Goal: Task Accomplishment & Management: Manage account settings

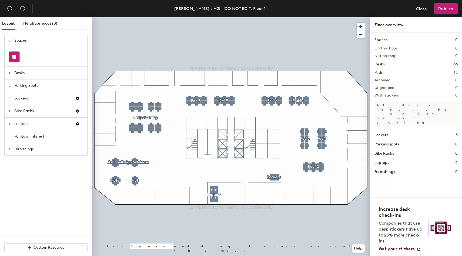
click at [14, 54] on div at bounding box center [14, 57] width 10 height 10
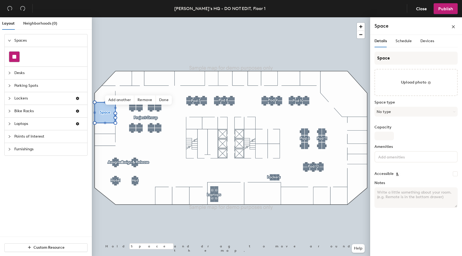
click at [17, 58] on div at bounding box center [14, 57] width 10 height 10
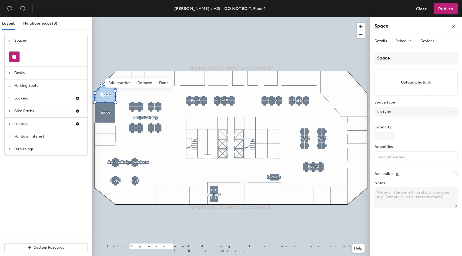
click at [14, 57] on rect at bounding box center [14, 57] width 4 height 4
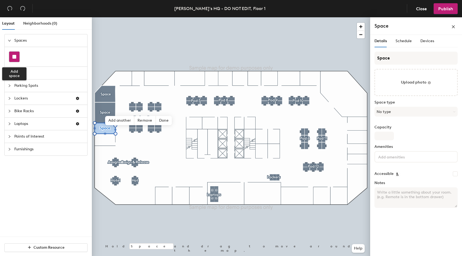
click at [14, 56] on rect at bounding box center [14, 57] width 4 height 4
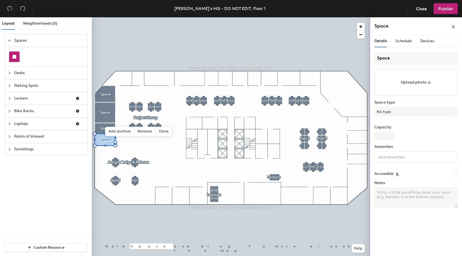
click at [16, 55] on rect at bounding box center [14, 57] width 4 height 4
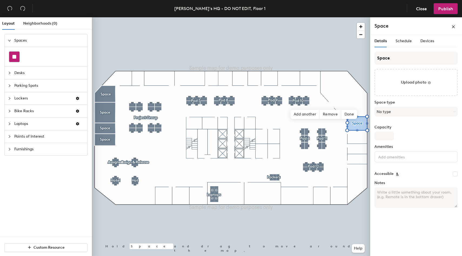
click at [14, 56] on rect at bounding box center [14, 57] width 4 height 4
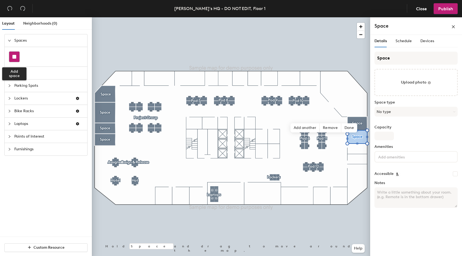
click at [17, 54] on div at bounding box center [14, 57] width 10 height 10
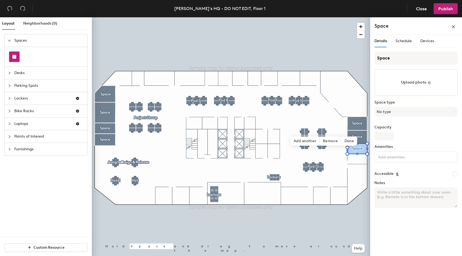
click at [13, 53] on div at bounding box center [14, 57] width 10 height 10
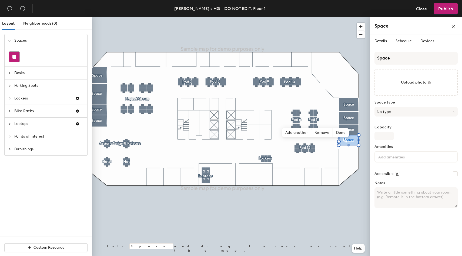
click at [16, 55] on rect at bounding box center [14, 57] width 4 height 4
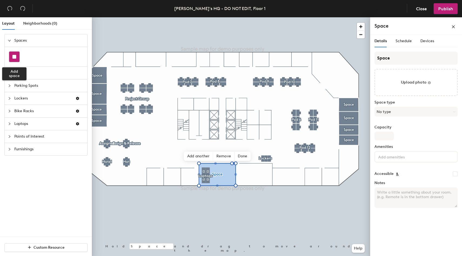
click at [11, 52] on div at bounding box center [14, 57] width 10 height 10
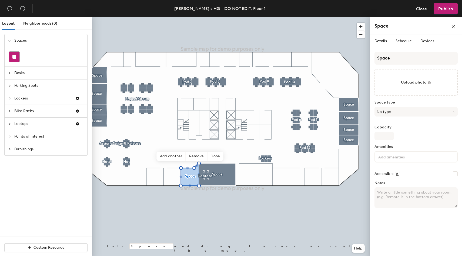
click at [12, 56] on div at bounding box center [14, 57] width 10 height 10
click at [15, 56] on rect at bounding box center [14, 57] width 4 height 4
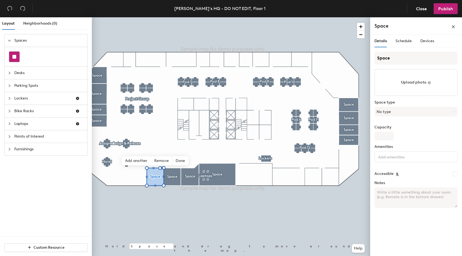
click at [17, 56] on div at bounding box center [14, 57] width 10 height 10
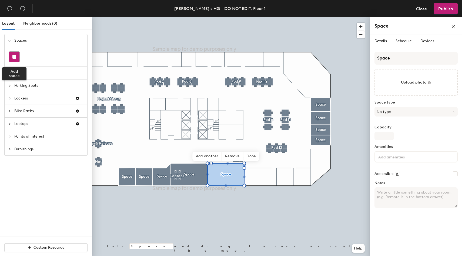
click at [18, 55] on div at bounding box center [14, 57] width 10 height 10
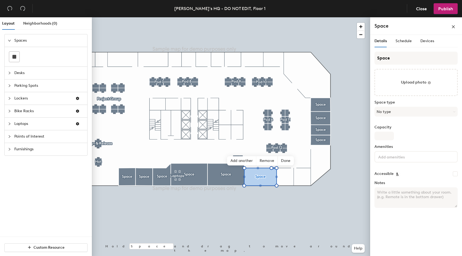
click at [8, 56] on div at bounding box center [46, 56] width 83 height 19
click at [11, 56] on div at bounding box center [14, 57] width 10 height 10
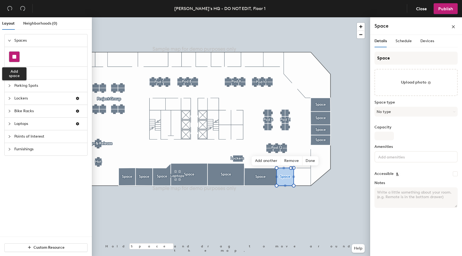
click at [12, 59] on div at bounding box center [14, 57] width 10 height 10
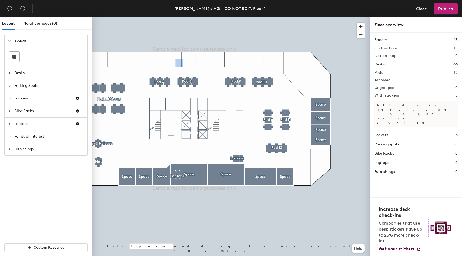
click at [188, 17] on div at bounding box center [231, 17] width 278 height 0
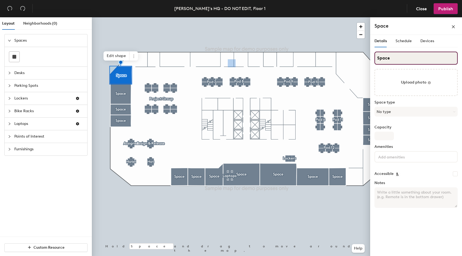
click at [395, 58] on input "Space" at bounding box center [415, 58] width 83 height 13
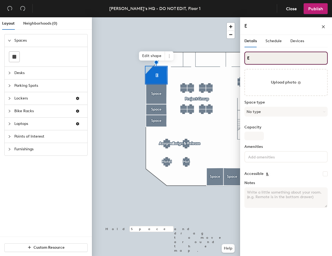
click at [211, 59] on div "Layout Neighborhoods (0) Spaces Desks Parking Spots Lockers Bike Racks Laptops …" at bounding box center [166, 137] width 332 height 241
type input "Pixel"
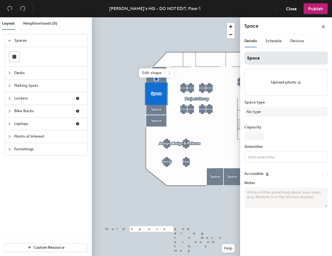
click at [160, 17] on div at bounding box center [166, 17] width 148 height 0
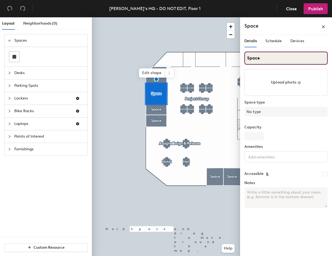
click at [263, 60] on input "Space" at bounding box center [285, 58] width 83 height 13
type input "S"
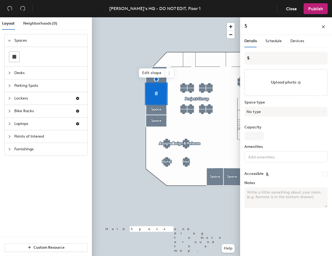
click at [202, 17] on div at bounding box center [166, 17] width 148 height 0
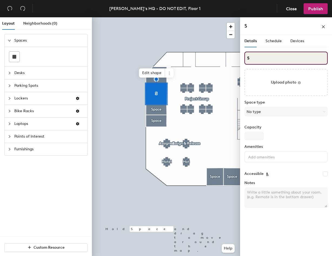
click at [249, 57] on input "S" at bounding box center [285, 58] width 83 height 13
type input "Nebula"
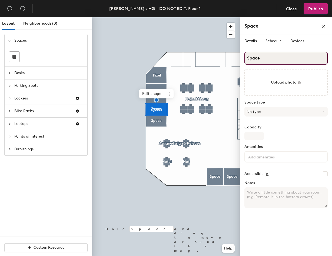
click at [256, 56] on input "Space" at bounding box center [285, 58] width 83 height 13
type input "Mosiac"
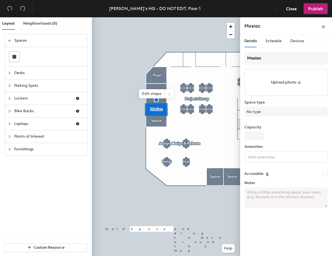
click at [164, 17] on div at bounding box center [166, 17] width 148 height 0
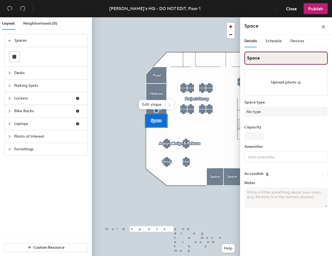
click at [258, 55] on input "Space" at bounding box center [285, 58] width 83 height 13
type input "Echo"
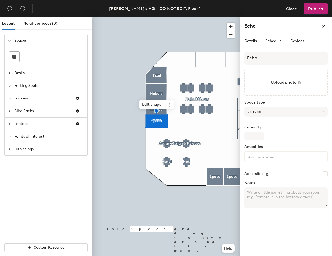
click at [179, 17] on div at bounding box center [166, 17] width 148 height 0
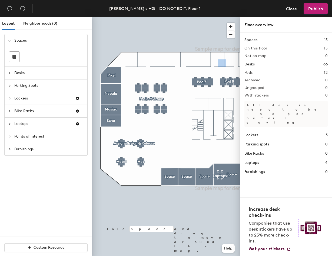
click at [170, 17] on div at bounding box center [166, 17] width 148 height 0
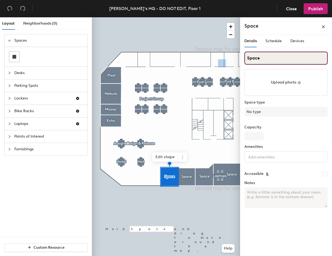
click at [257, 58] on input "Space" at bounding box center [285, 58] width 83 height 13
type input "Prism"
click at [254, 57] on input "Space" at bounding box center [285, 58] width 83 height 13
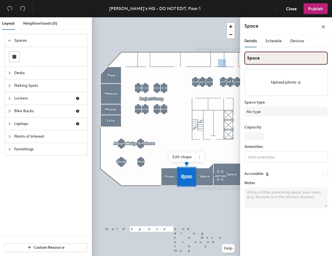
click at [254, 57] on input "Space" at bounding box center [285, 58] width 83 height 13
type input "Summit"
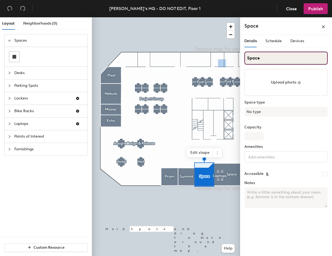
click at [256, 59] on input "Space" at bounding box center [285, 58] width 83 height 13
type input "Compass"
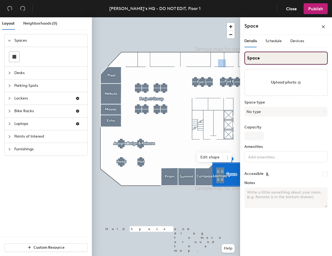
click at [256, 61] on input "Space" at bounding box center [285, 58] width 83 height 13
click at [257, 58] on input "Horitzon" at bounding box center [285, 58] width 83 height 13
type input "Horizon"
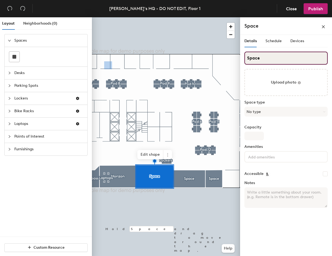
click at [264, 60] on input "Space" at bounding box center [285, 58] width 83 height 13
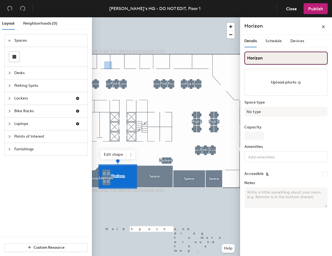
click at [260, 56] on input "Horizon" at bounding box center [285, 58] width 83 height 13
type input "IT Office"
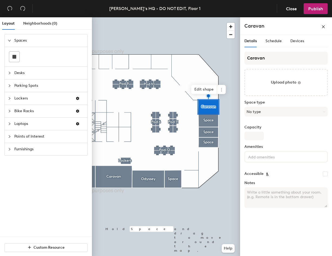
type input "Caravan"
click at [208, 17] on div at bounding box center [166, 17] width 148 height 0
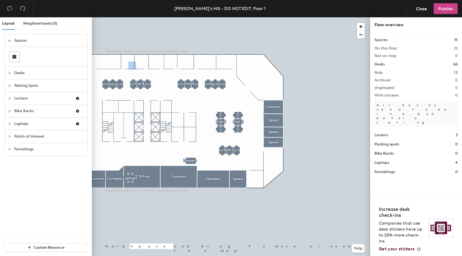
click at [331, 14] on button "Publish" at bounding box center [446, 8] width 24 height 11
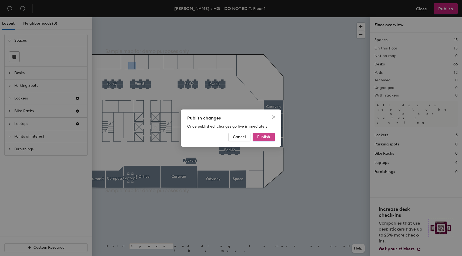
click at [266, 138] on span "Publish" at bounding box center [263, 137] width 13 height 5
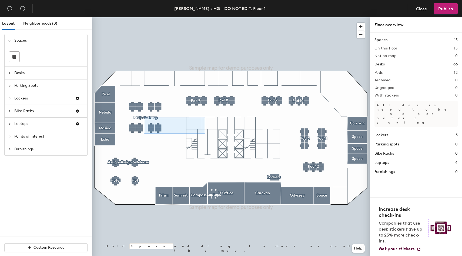
click at [145, 17] on div at bounding box center [231, 17] width 278 height 0
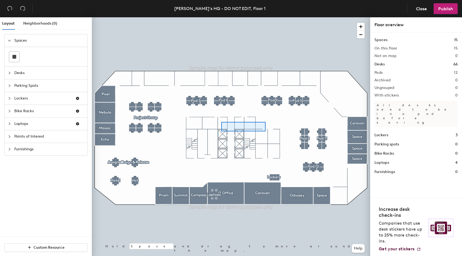
click at [213, 17] on div at bounding box center [231, 17] width 278 height 0
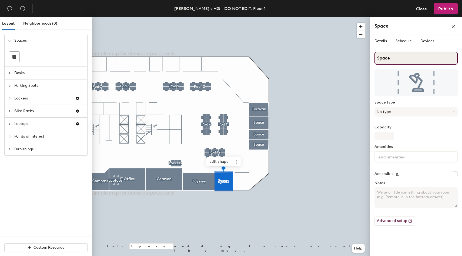
click at [398, 60] on input "Space" at bounding box center [415, 58] width 83 height 13
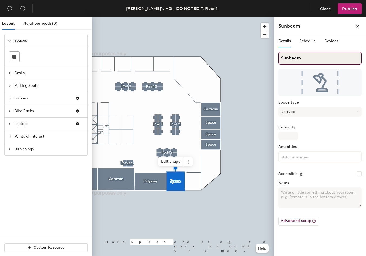
type input "Sunbeam"
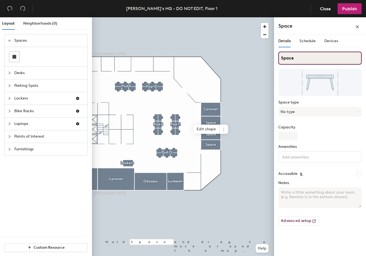
click at [304, 56] on input "Space" at bounding box center [319, 58] width 83 height 13
type input "Thunderclap"
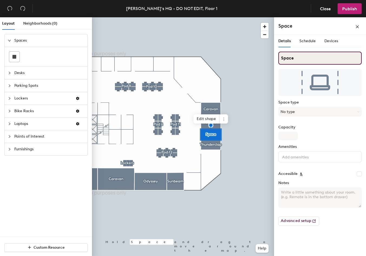
click at [293, 56] on input "Space" at bounding box center [319, 58] width 83 height 13
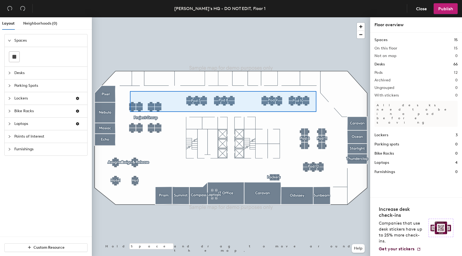
click at [124, 17] on div at bounding box center [231, 17] width 278 height 0
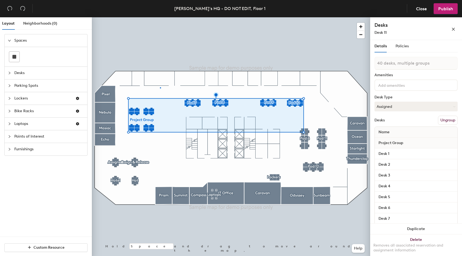
click at [160, 17] on div at bounding box center [231, 17] width 278 height 0
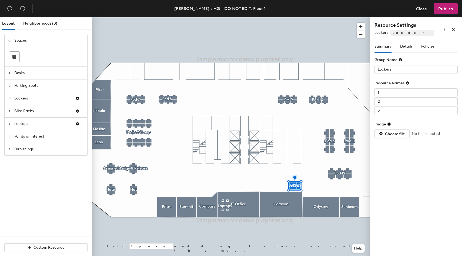
type input "1"
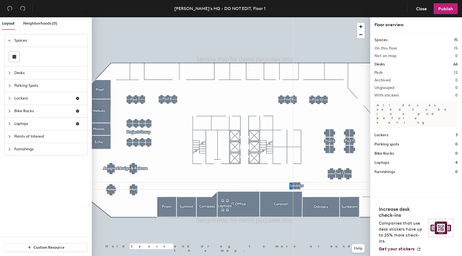
click at [286, 17] on div at bounding box center [231, 17] width 278 height 0
click at [290, 17] on div at bounding box center [231, 17] width 278 height 0
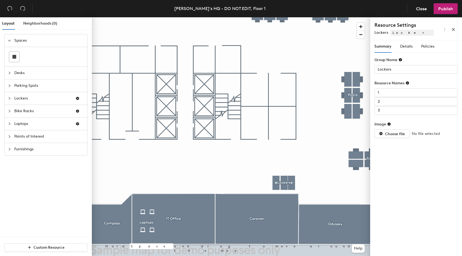
type input "3"
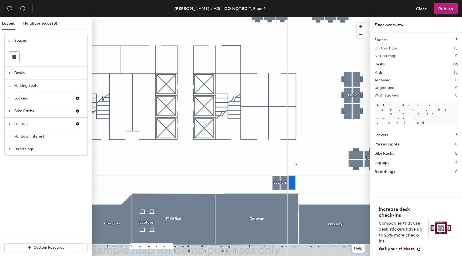
click at [296, 17] on div at bounding box center [231, 17] width 278 height 0
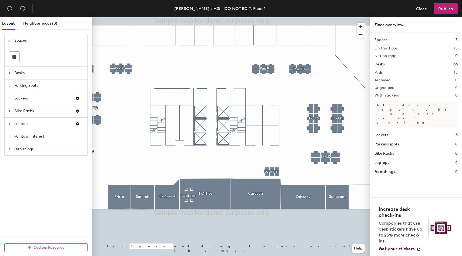
click at [55, 250] on button "Custom Resource" at bounding box center [45, 247] width 83 height 9
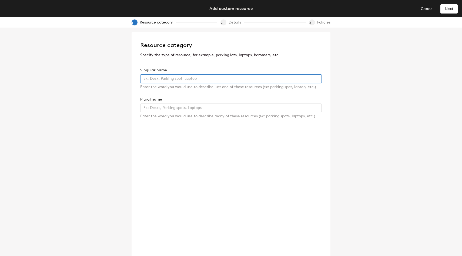
click at [155, 80] on input "text" at bounding box center [231, 78] width 182 height 9
type input "E"
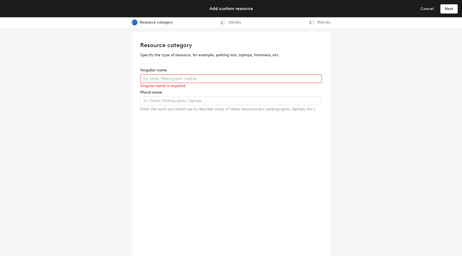
paste input "text"
paste input "nespresso"
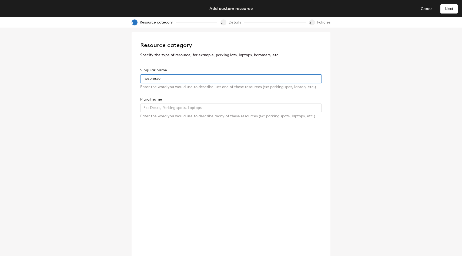
click at [143, 80] on input "nespresso" at bounding box center [231, 78] width 182 height 9
click at [188, 75] on input "Nespresso" at bounding box center [231, 78] width 182 height 9
click at [185, 78] on input "Nespresso" at bounding box center [231, 78] width 182 height 9
type input "Nespresso Machine"
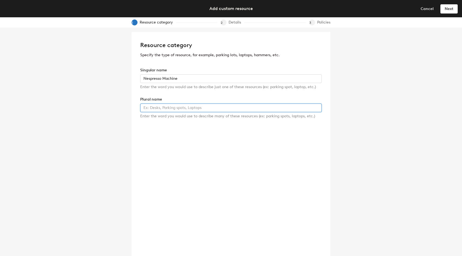
click at [179, 110] on input "text" at bounding box center [231, 107] width 182 height 9
paste input "Nespresso Machine"
type input "Nespresso Machines"
click at [447, 10] on span "Next" at bounding box center [449, 8] width 9 height 5
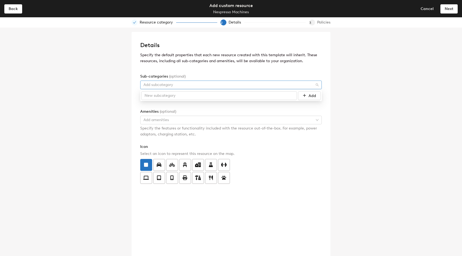
click at [183, 83] on div at bounding box center [228, 85] width 174 height 8
click at [183, 94] on input "text" at bounding box center [219, 95] width 156 height 9
type input "V"
click at [154, 86] on div at bounding box center [228, 85] width 174 height 8
type input "B"
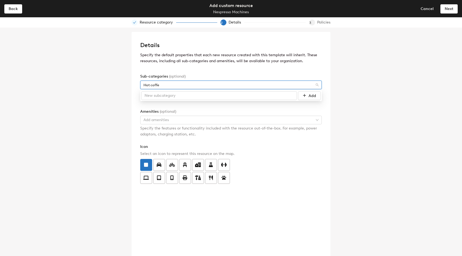
type input "Hot coffee"
click at [117, 117] on div "Details Specify the default properties that each new resource created with this…" at bounding box center [231, 142] width 462 height 228
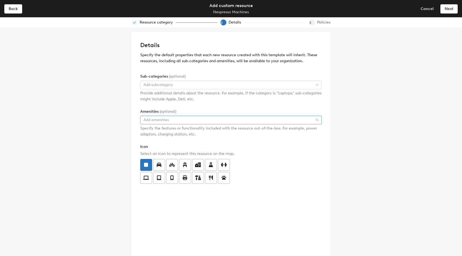
click at [170, 119] on div at bounding box center [228, 120] width 174 height 8
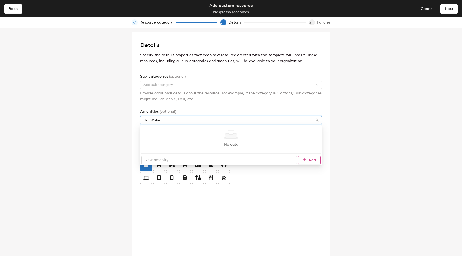
type input "Hot Water"
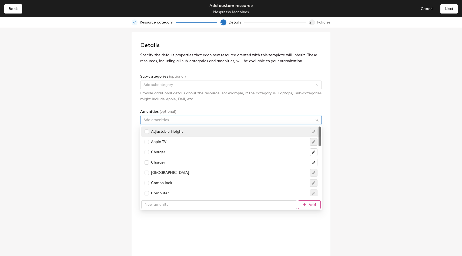
click at [310, 158] on div "1247 1 Adjustable Height Apple TV Charger Charger Charging station Combo lock C…" at bounding box center [230, 167] width 179 height 82
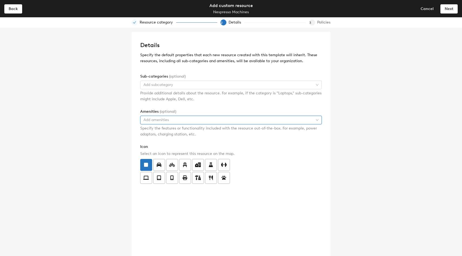
click at [154, 120] on div at bounding box center [228, 120] width 174 height 8
click at [157, 123] on div at bounding box center [228, 120] width 174 height 8
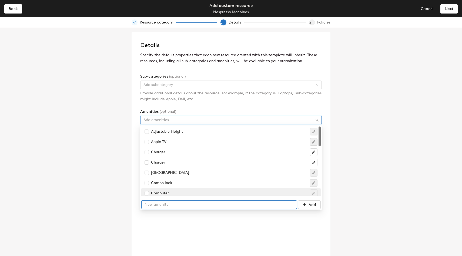
click at [166, 205] on input "text" at bounding box center [219, 204] width 156 height 9
type input "Hot Water"
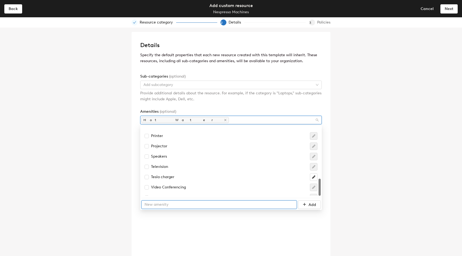
scroll to position [208, 0]
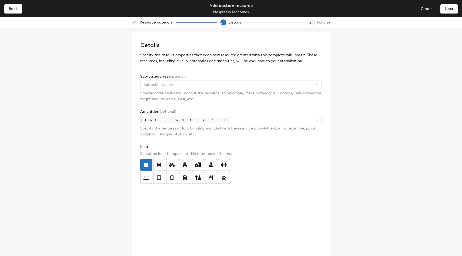
click at [102, 165] on div "Details Specify the default properties that each new resource created with this…" at bounding box center [231, 142] width 462 height 228
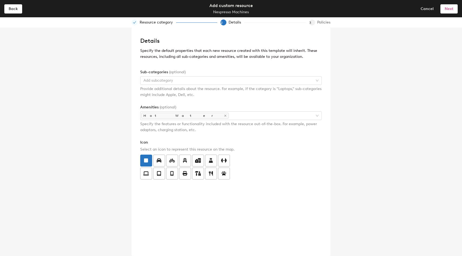
click at [450, 11] on button "Next" at bounding box center [448, 8] width 17 height 9
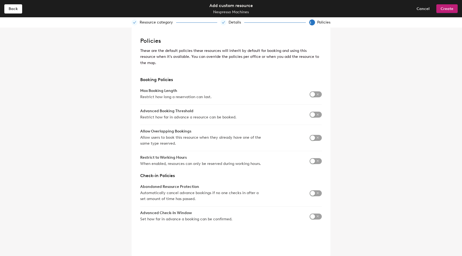
scroll to position [0, 0]
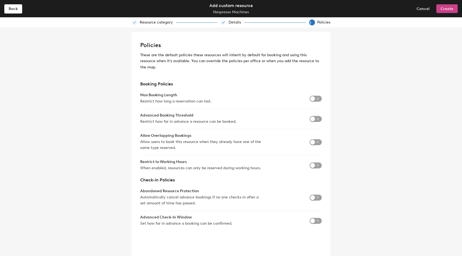
click at [450, 8] on span "Create" at bounding box center [447, 8] width 13 height 5
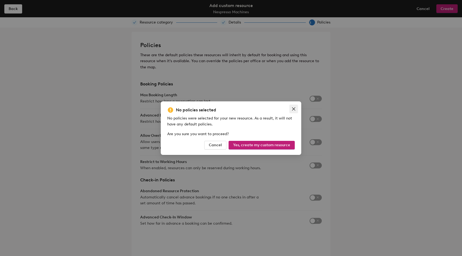
click at [290, 108] on span "Close" at bounding box center [293, 109] width 9 height 4
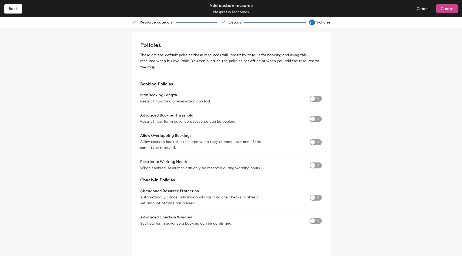
click at [445, 9] on span "Create" at bounding box center [447, 8] width 13 height 5
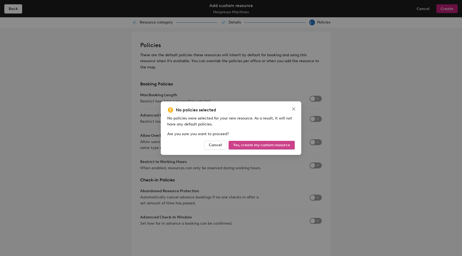
click at [253, 147] on span "Yes, create my custom resource" at bounding box center [261, 145] width 57 height 5
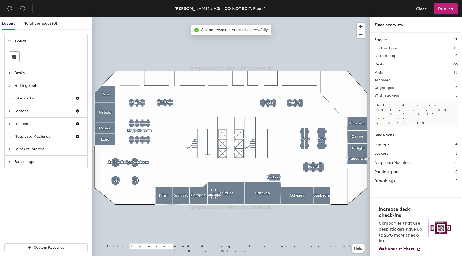
click at [11, 137] on icon "collapsed" at bounding box center [9, 136] width 3 height 3
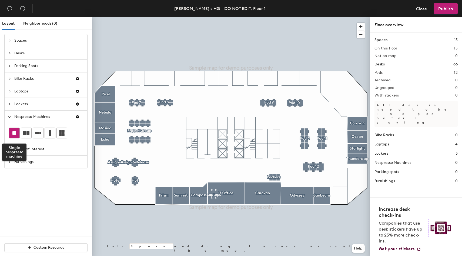
click at [12, 133] on div at bounding box center [14, 133] width 10 height 10
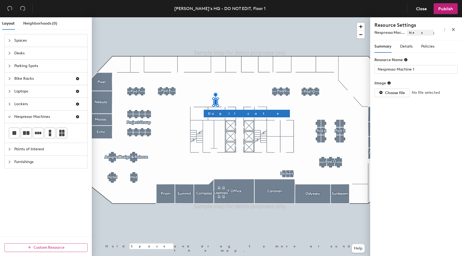
click at [49, 249] on span "Custom Resource" at bounding box center [49, 247] width 31 height 5
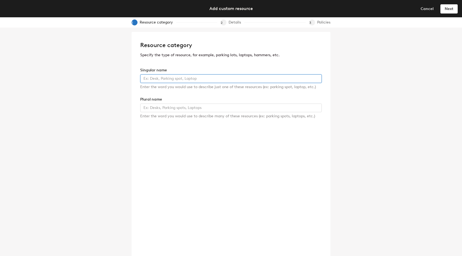
click at [180, 79] on input "text" at bounding box center [231, 78] width 182 height 9
type input "Bevi"
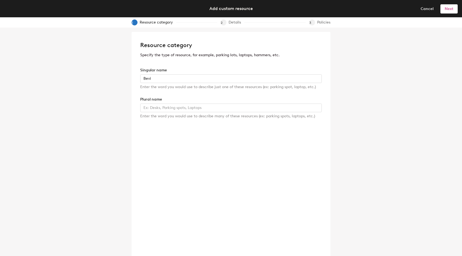
click at [451, 10] on span "Next" at bounding box center [449, 8] width 9 height 5
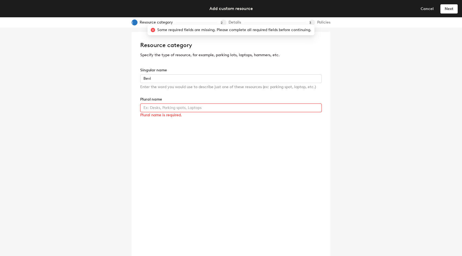
click at [170, 109] on input "text" at bounding box center [231, 107] width 182 height 9
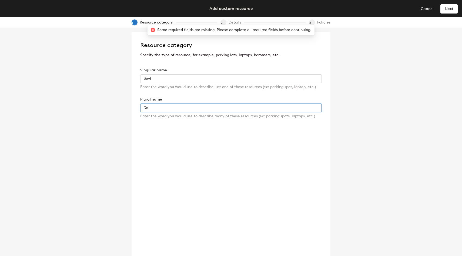
type input "D"
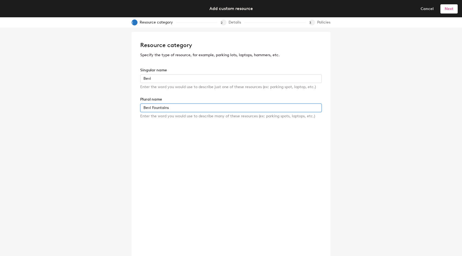
type input "Bevi Fountains"
click at [449, 10] on span "Next" at bounding box center [449, 8] width 9 height 5
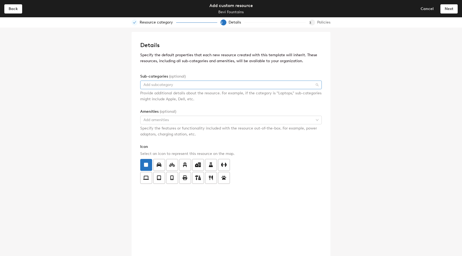
click at [165, 85] on div at bounding box center [228, 85] width 174 height 8
click at [157, 118] on div at bounding box center [228, 120] width 174 height 8
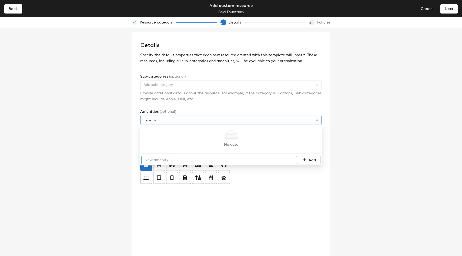
type input "Flavorw"
click at [260, 161] on div "No data No data Add" at bounding box center [230, 145] width 179 height 38
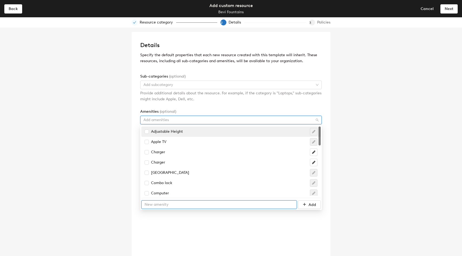
type input "G"
type input "Flavors"
type input "Sparkling"
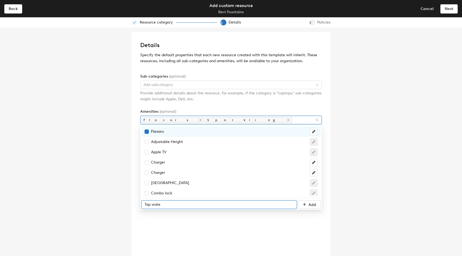
type input "Tap water"
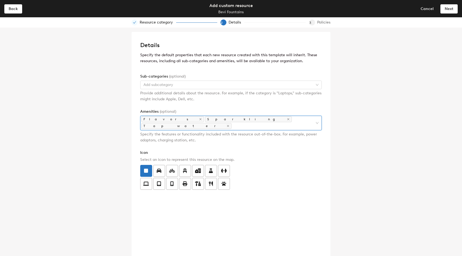
click at [176, 108] on form "Sub-categories (optional) Add subcategory Provide additional details about the …" at bounding box center [231, 131] width 182 height 116
click at [451, 11] on button "Next" at bounding box center [448, 8] width 17 height 9
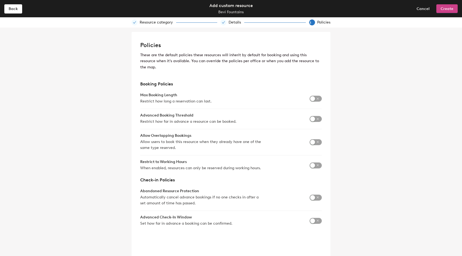
click at [450, 11] on span "Create" at bounding box center [447, 8] width 13 height 5
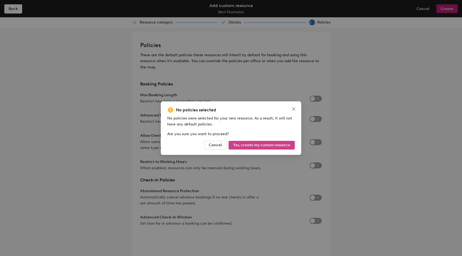
click at [277, 143] on span "Yes, create my custom resource" at bounding box center [261, 145] width 57 height 5
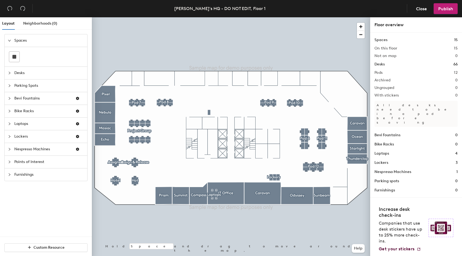
click at [11, 98] on div at bounding box center [11, 98] width 6 height 6
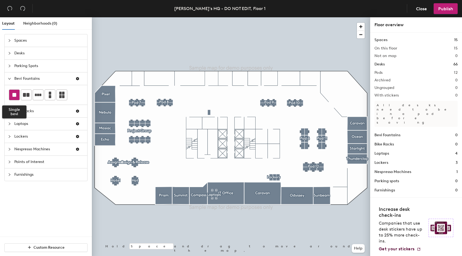
click at [16, 96] on rect at bounding box center [14, 95] width 4 height 4
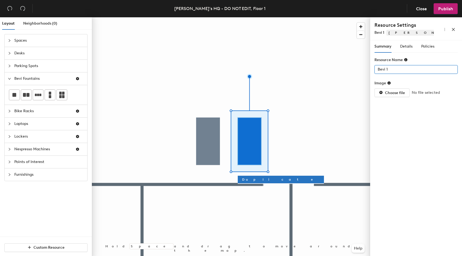
click at [394, 71] on input "Bevi 1" at bounding box center [415, 69] width 83 height 9
type input "Bev"
click at [407, 42] on div "Details" at bounding box center [406, 46] width 12 height 12
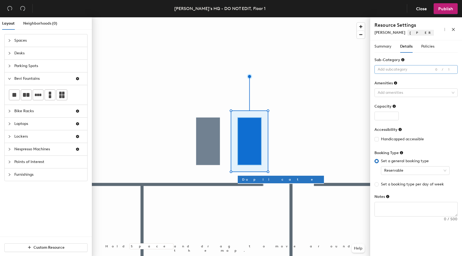
click at [391, 69] on div at bounding box center [413, 70] width 75 height 8
click at [402, 91] on div at bounding box center [413, 93] width 75 height 8
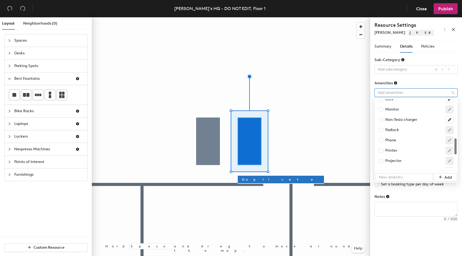
scroll to position [239, 0]
click at [449, 123] on icon "button" at bounding box center [449, 121] width 3 height 3
click at [449, 123] on icon "button" at bounding box center [449, 121] width 2 height 3
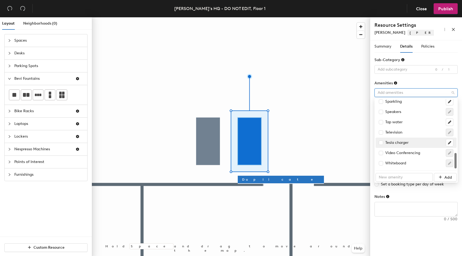
click at [400, 142] on div "Tesla charger" at bounding box center [394, 143] width 30 height 6
click at [400, 142] on div "Tesla charger" at bounding box center [394, 143] width 31 height 6
checkbox input "false"
click at [383, 78] on form "Sub-Category Add subcategory 0/1 Amenities Add amenities Capacity Accessibility…" at bounding box center [415, 136] width 83 height 159
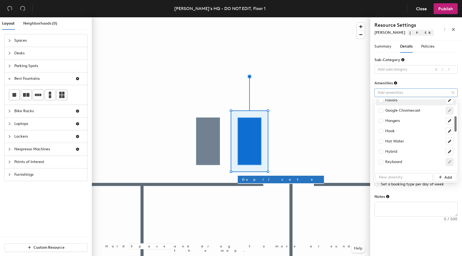
click at [393, 93] on div at bounding box center [413, 93] width 75 height 8
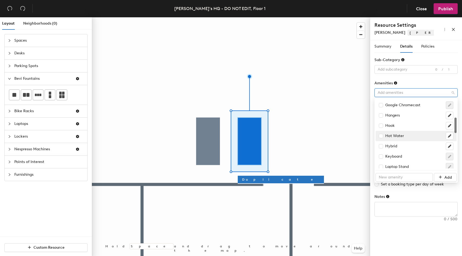
click at [395, 135] on div "Hot Water" at bounding box center [391, 136] width 25 height 6
checkbox input "true"
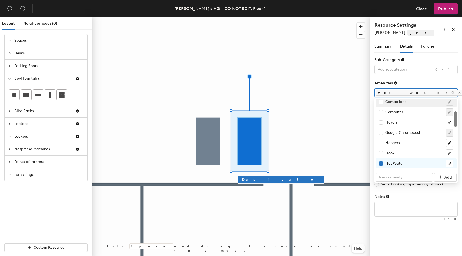
scroll to position [54, 0]
click at [391, 123] on div "Flavors" at bounding box center [388, 122] width 19 height 6
checkbox input "true"
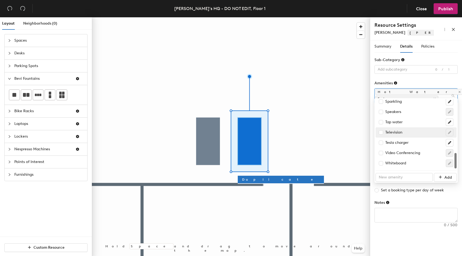
scroll to position [238, 0]
click at [397, 123] on div "Tap water" at bounding box center [391, 123] width 24 height 6
checkbox input "true"
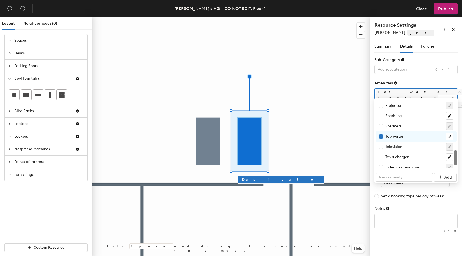
scroll to position [225, 0]
click at [400, 118] on div "Sparkling" at bounding box center [390, 116] width 23 height 6
checkbox input "true"
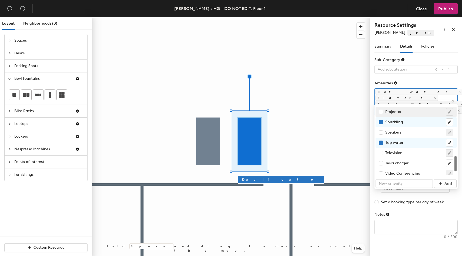
click at [402, 82] on div "Amenities" at bounding box center [415, 84] width 83 height 8
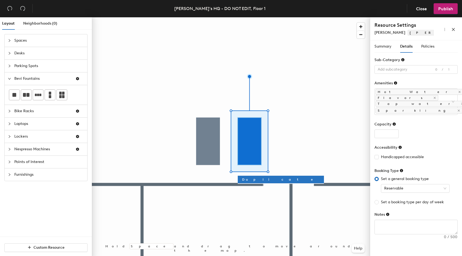
click at [383, 128] on form "Sub-Category Add subcategory 0/1 Amenities Hot Water Flavors Tap water Sparklin…" at bounding box center [415, 145] width 83 height 177
click at [402, 184] on span "Reservable" at bounding box center [415, 188] width 62 height 8
click at [395, 197] on div "Not reservable" at bounding box center [415, 196] width 60 height 6
click at [407, 220] on textarea at bounding box center [416, 227] width 83 height 14
click at [313, 17] on div at bounding box center [231, 17] width 278 height 0
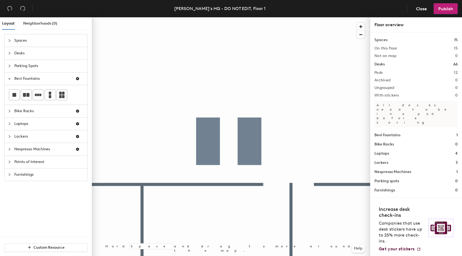
click at [212, 17] on div at bounding box center [231, 17] width 278 height 0
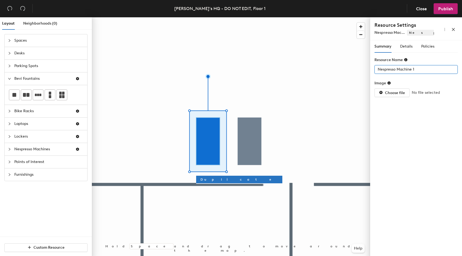
drag, startPoint x: 411, startPoint y: 71, endPoint x: 440, endPoint y: 71, distance: 28.1
click at [440, 71] on input "Nespresso Machine 1" at bounding box center [415, 69] width 83 height 9
type input "Nespresso Machine"
click at [397, 93] on span "Choose file" at bounding box center [395, 93] width 20 height 5
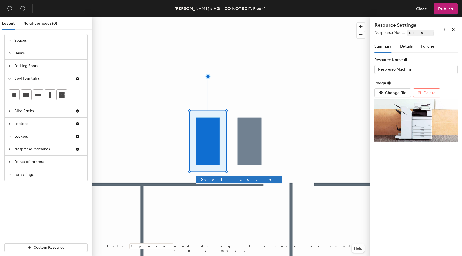
click at [424, 95] on span "Delete" at bounding box center [430, 93] width 12 height 5
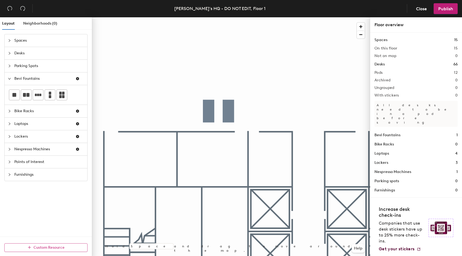
click at [24, 247] on button "Custom Resource" at bounding box center [45, 247] width 83 height 9
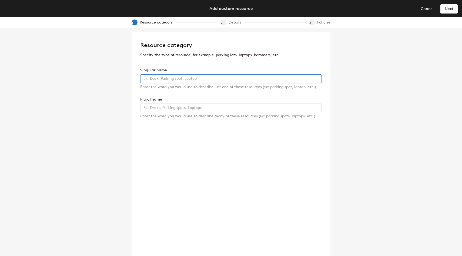
click at [155, 81] on input "text" at bounding box center [231, 78] width 182 height 9
type input "Printer"
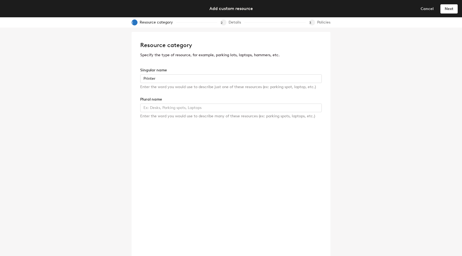
drag, startPoint x: 449, startPoint y: 10, endPoint x: 373, endPoint y: -43, distance: 93.0
click at [373, 0] on html "Skip navigation Schedule Office People Analytics Visits Deliveries Services Man…" at bounding box center [231, 128] width 462 height 256
click at [183, 111] on input "text" at bounding box center [231, 107] width 182 height 9
type input "Printers"
click at [233, 20] on div "Details" at bounding box center [237, 22] width 16 height 6
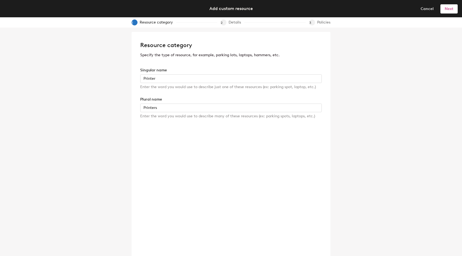
click at [454, 9] on button "Next" at bounding box center [448, 8] width 17 height 9
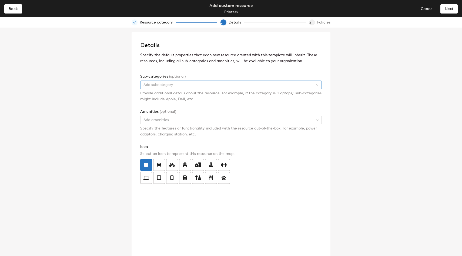
click at [196, 85] on div at bounding box center [228, 85] width 174 height 8
type input "Can"
click at [153, 85] on div at bounding box center [228, 85] width 174 height 8
type input "InkJet"
drag, startPoint x: 162, startPoint y: 86, endPoint x: 131, endPoint y: 86, distance: 30.5
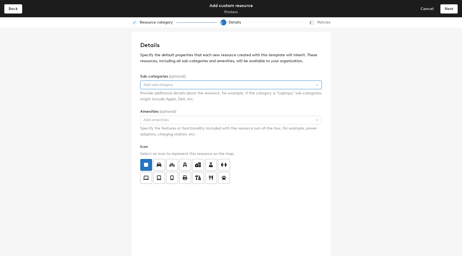
click at [131, 86] on div "Details Specify the default properties that each new resource created with this…" at bounding box center [231, 142] width 462 height 228
click at [154, 86] on div at bounding box center [228, 85] width 174 height 8
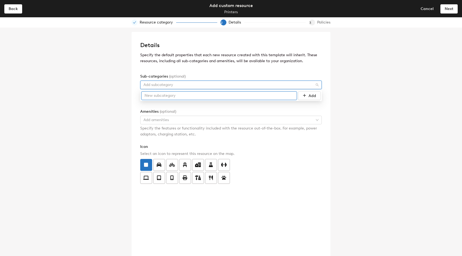
click at [162, 98] on input "text" at bounding box center [219, 95] width 156 height 9
type input "InkJet"
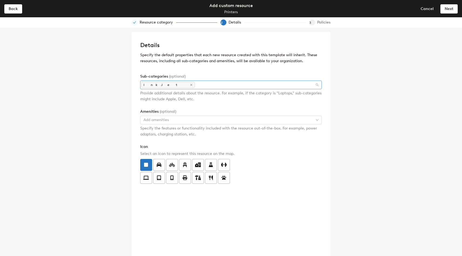
click at [165, 84] on div "InkJet" at bounding box center [228, 85] width 174 height 8
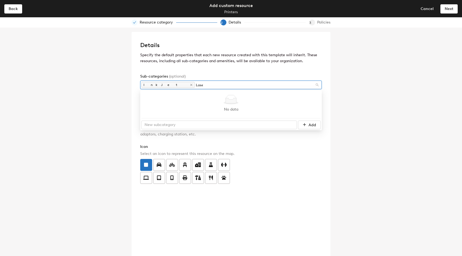
type input "Laser"
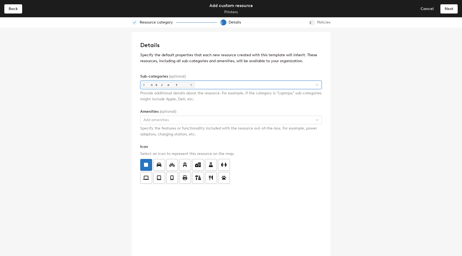
drag, startPoint x: 172, startPoint y: 85, endPoint x: 159, endPoint y: 85, distance: 13.0
click at [159, 85] on div "InkJet" at bounding box center [228, 85] width 174 height 8
click at [163, 84] on div "InkJet" at bounding box center [228, 85] width 174 height 8
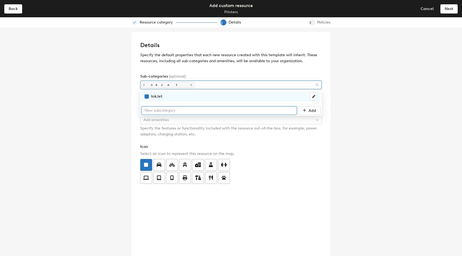
click at [162, 114] on input "text" at bounding box center [219, 110] width 156 height 9
type input "Laser"
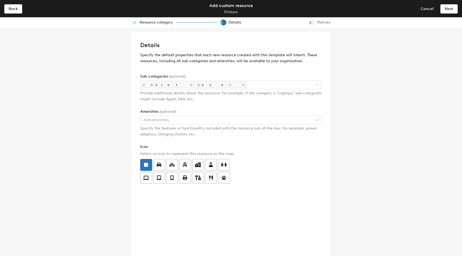
click at [106, 112] on div "Details Specify the default properties that each new resource created with this…" at bounding box center [231, 142] width 462 height 228
click at [186, 179] on icon at bounding box center [185, 177] width 5 height 5
click at [179, 175] on input "radio" at bounding box center [179, 175] width 0 height 0
click at [446, 10] on span "Next" at bounding box center [449, 8] width 9 height 5
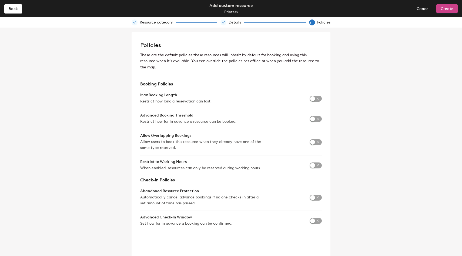
click at [455, 9] on button "Create" at bounding box center [446, 8] width 21 height 9
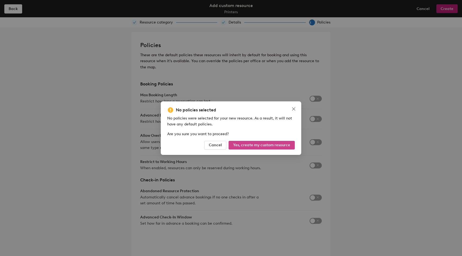
click at [276, 144] on span "Yes, create my custom resource" at bounding box center [261, 145] width 57 height 5
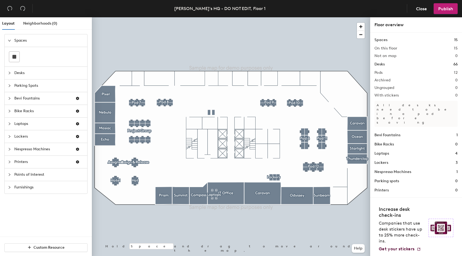
click at [10, 162] on icon "collapsed" at bounding box center [9, 161] width 3 height 3
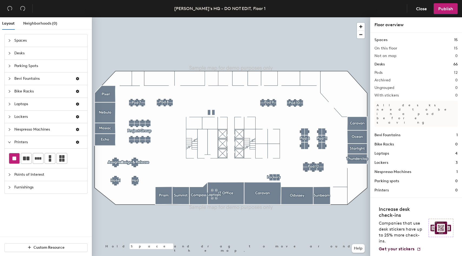
click at [16, 160] on div at bounding box center [14, 158] width 10 height 10
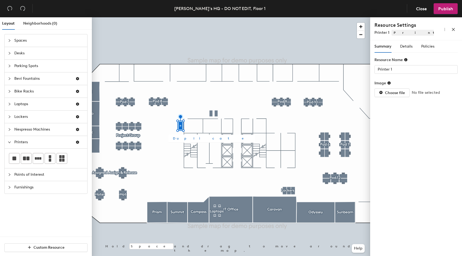
click at [173, 17] on div at bounding box center [231, 17] width 278 height 0
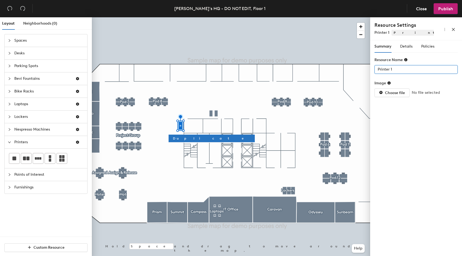
click at [331, 64] on div "Layout Neighborhoods (0) Spaces Desks Parking Spots Bevi Fountains Bike Racks L…" at bounding box center [231, 137] width 462 height 241
type input "Canon"
click at [405, 45] on span "Details" at bounding box center [406, 46] width 12 height 5
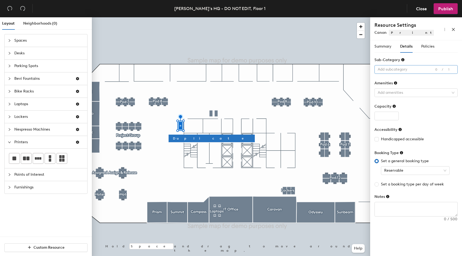
click at [393, 68] on div at bounding box center [413, 70] width 75 height 8
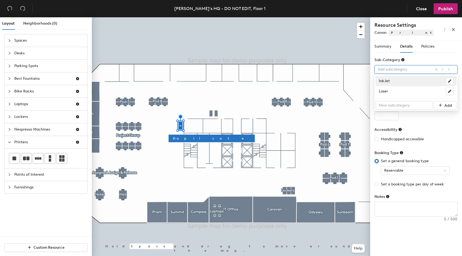
click at [391, 83] on div "InkJet" at bounding box center [416, 81] width 75 height 8
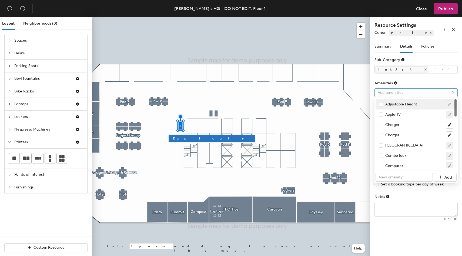
click at [388, 89] on div at bounding box center [413, 93] width 75 height 8
type input "a"
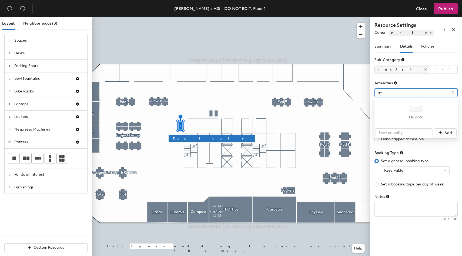
type input "R"
type input "I"
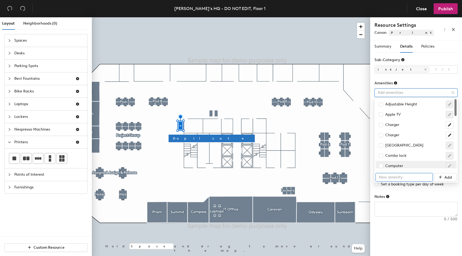
click at [393, 180] on input "text" at bounding box center [404, 177] width 57 height 9
type input "Ink"
click at [447, 176] on span "Add" at bounding box center [448, 177] width 8 height 5
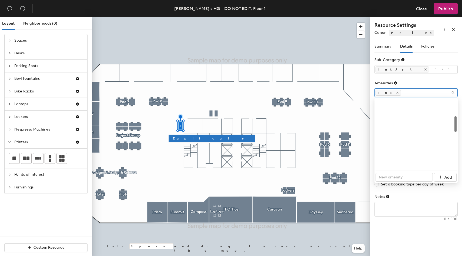
scroll to position [249, 0]
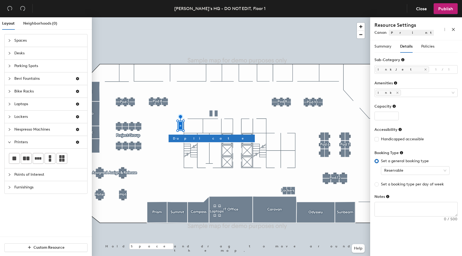
click at [403, 83] on div "Amenities" at bounding box center [415, 84] width 83 height 8
click at [398, 170] on span "Reservable" at bounding box center [415, 170] width 62 height 8
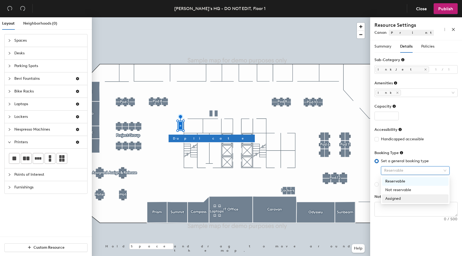
click at [398, 199] on div "Assigned" at bounding box center [415, 199] width 60 height 6
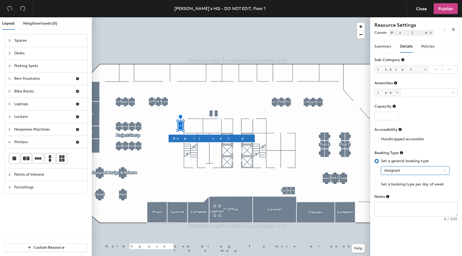
click at [446, 7] on span "Publish" at bounding box center [445, 8] width 15 height 5
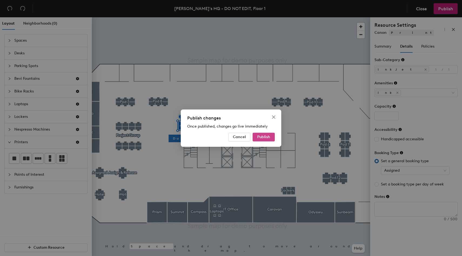
click at [267, 136] on span "Publish" at bounding box center [263, 137] width 13 height 5
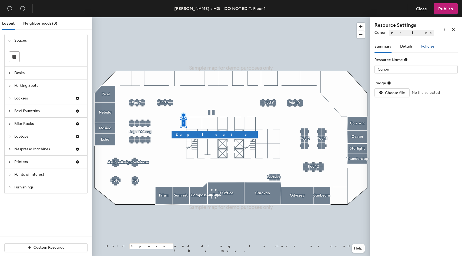
click at [423, 46] on span "Policies" at bounding box center [427, 46] width 13 height 5
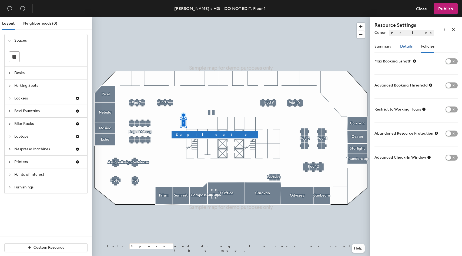
click at [407, 46] on span "Details" at bounding box center [406, 46] width 12 height 5
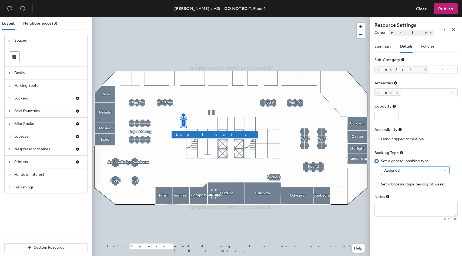
click at [404, 172] on span "Assigned" at bounding box center [415, 170] width 62 height 8
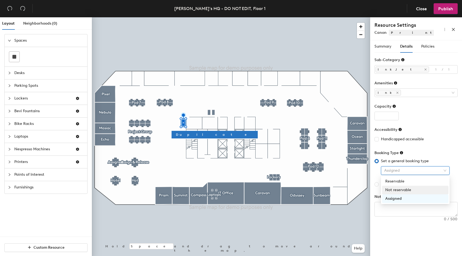
click at [399, 188] on div "Not reservable" at bounding box center [415, 190] width 60 height 6
